Goal: Information Seeking & Learning: Learn about a topic

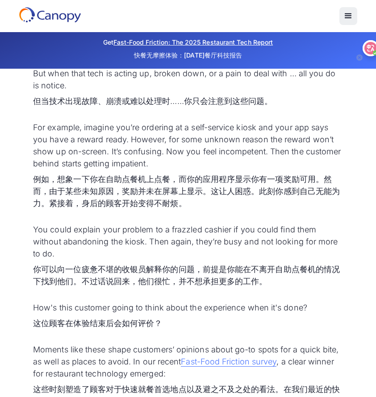
drag, startPoint x: 369, startPoint y: 35, endPoint x: 370, endPoint y: 48, distance: 13.4
click at [370, 48] on div at bounding box center [370, 48] width 16 height 16
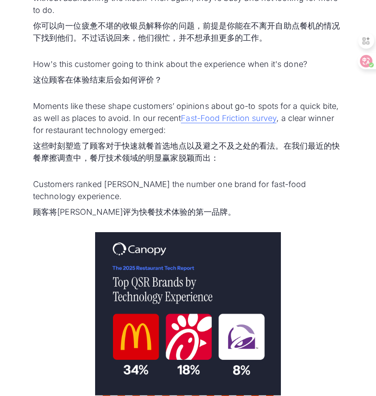
scroll to position [767, 0]
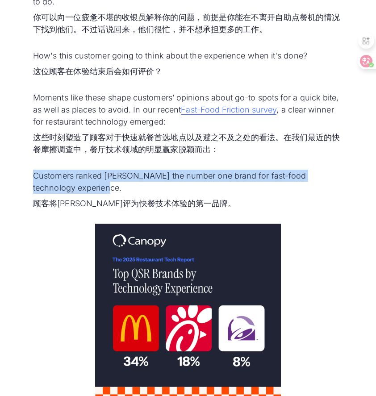
drag, startPoint x: 72, startPoint y: 168, endPoint x: 33, endPoint y: 154, distance: 41.0
click at [33, 169] on p "Customers ranked McDonald’s the number one brand for fast-food technology exper…" at bounding box center [188, 190] width 310 height 43
copy p "Customers ranked [PERSON_NAME] the number one brand for fast-food technology ex…"
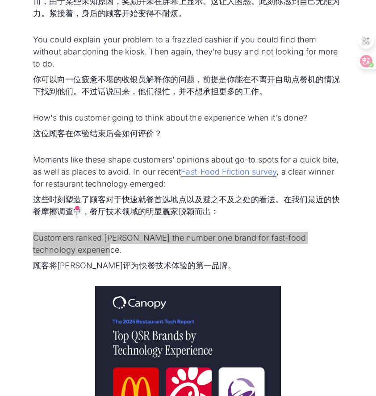
scroll to position [740, 0]
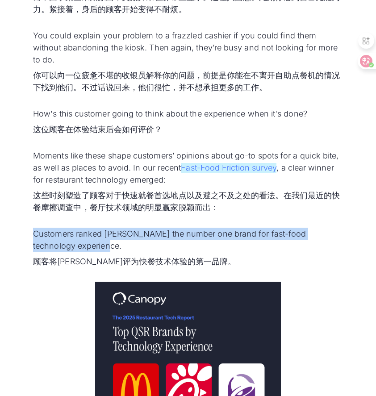
click at [201, 163] on link "Fast-Food Friction survey" at bounding box center [228, 168] width 95 height 10
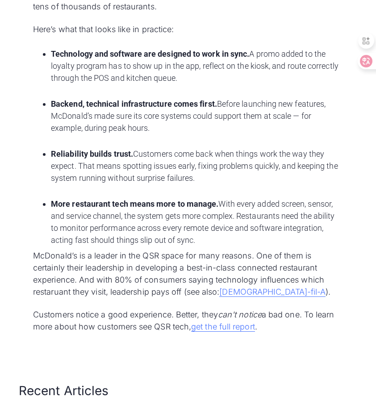
scroll to position [2791, 0]
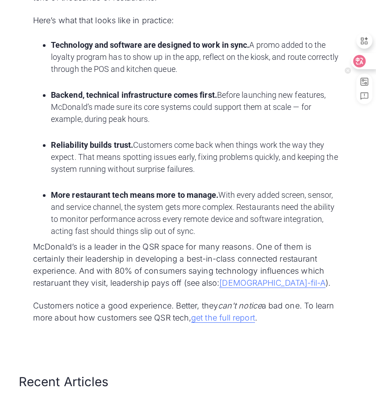
click at [360, 60] on icon at bounding box center [359, 61] width 9 height 9
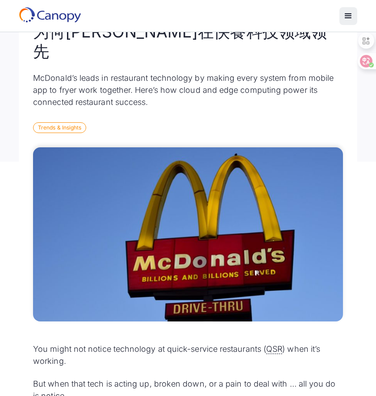
scroll to position [0, 0]
